Goal: Information Seeking & Learning: Learn about a topic

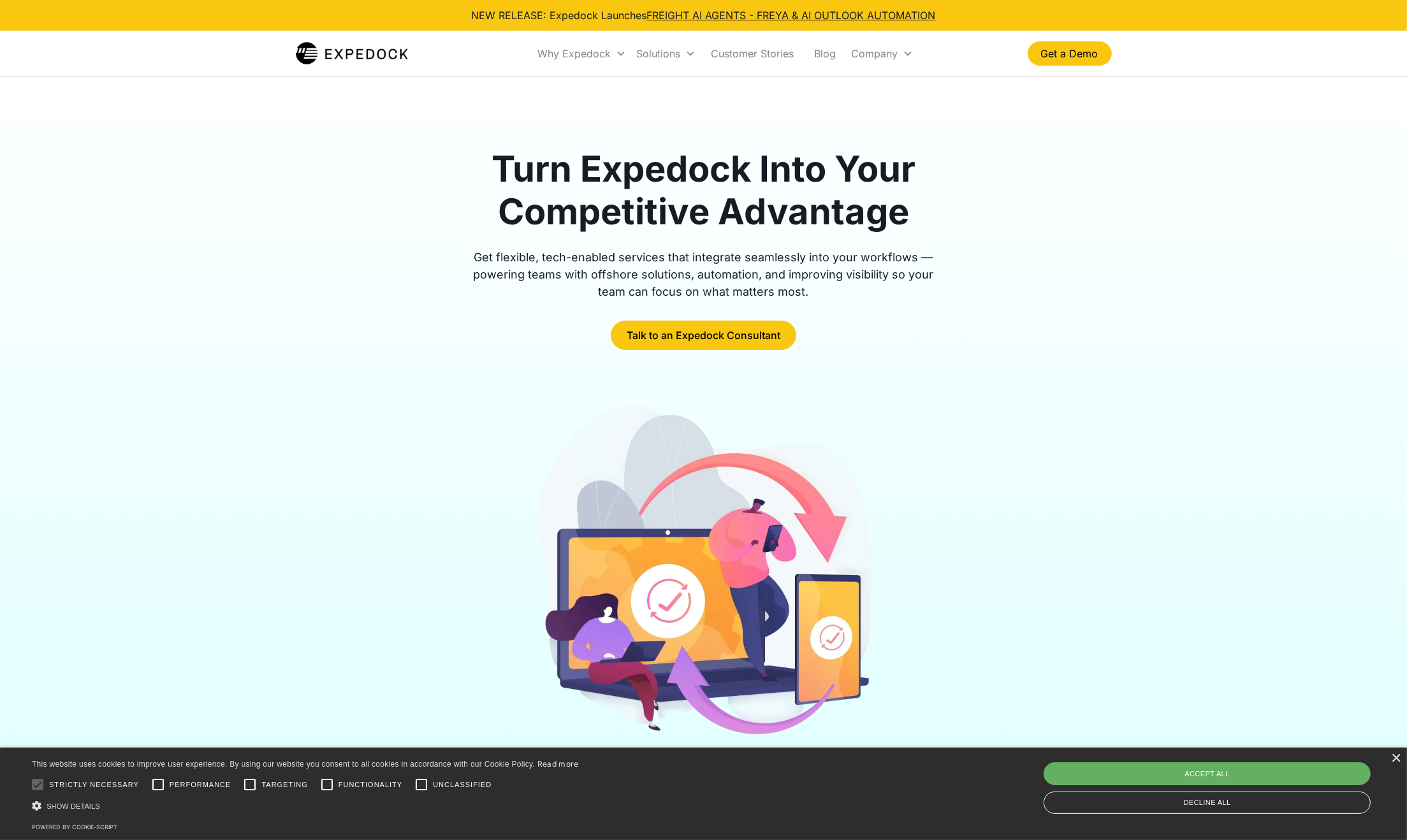
click at [1186, 768] on div "Accept all" at bounding box center [1207, 774] width 327 height 23
checkbox input "true"
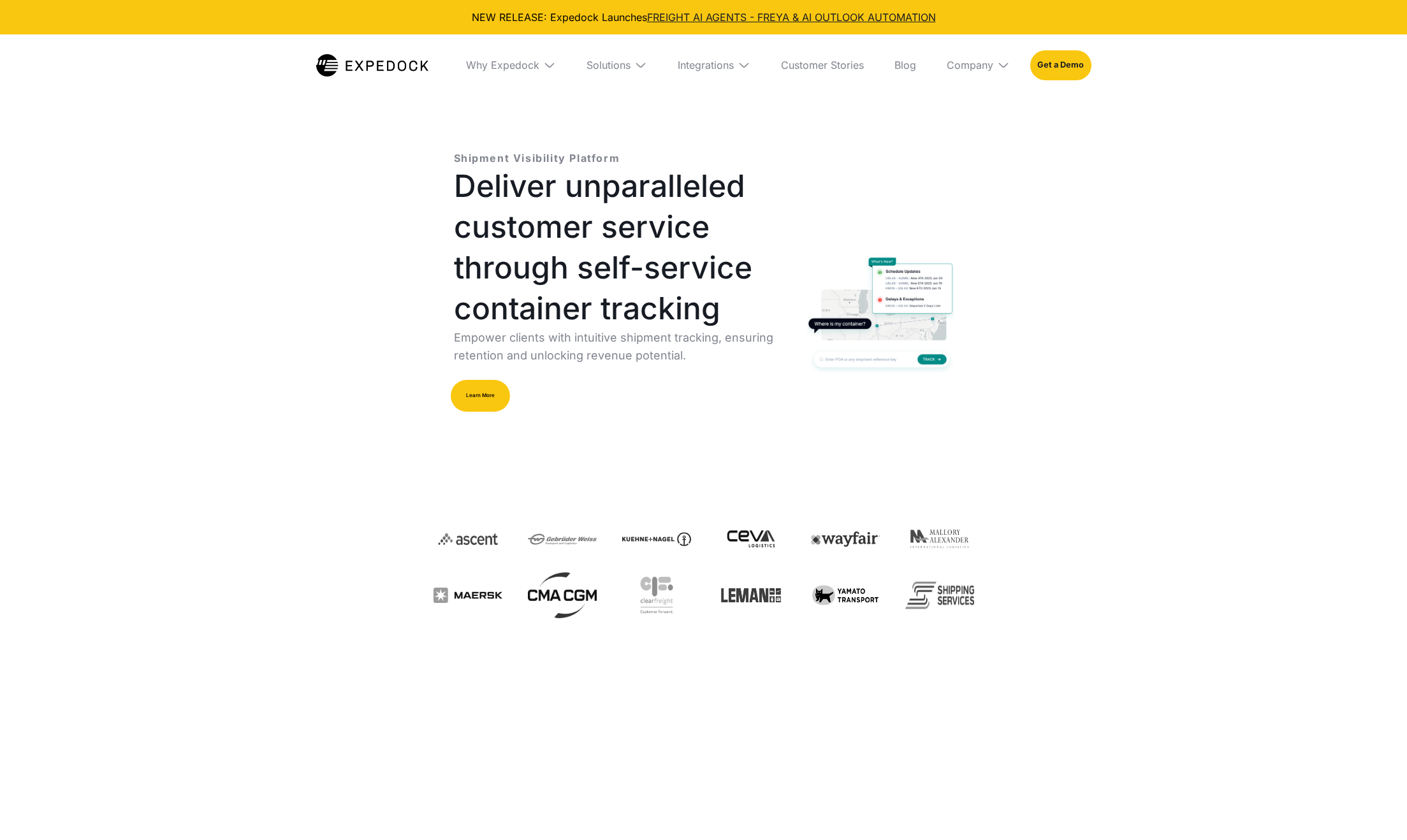
select select
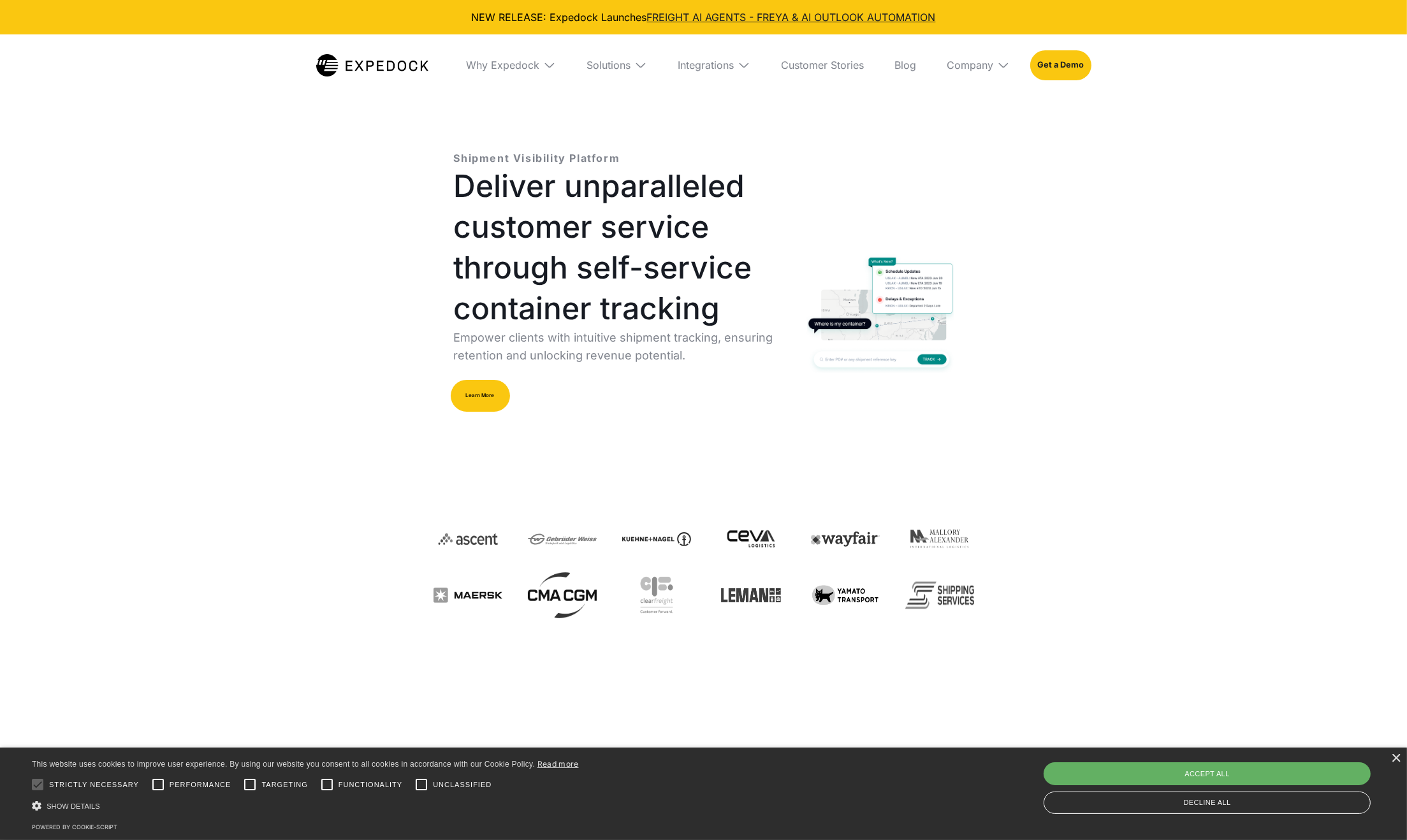
click at [1225, 772] on div "Accept all" at bounding box center [1207, 774] width 327 height 23
checkbox input "true"
